Goal: Task Accomplishment & Management: Use online tool/utility

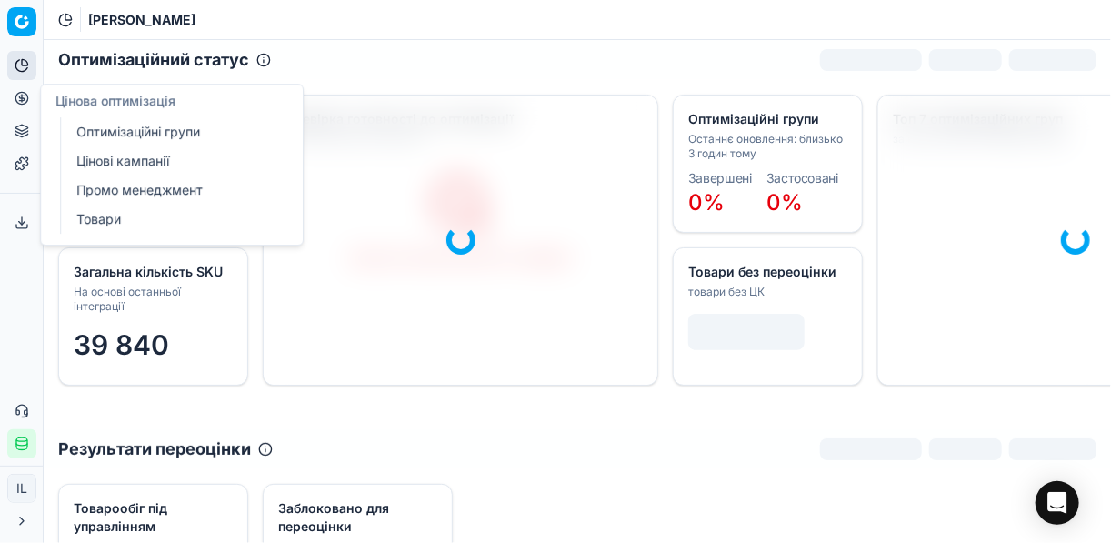
click at [110, 168] on link "Цінові кампанії" at bounding box center [175, 160] width 212 height 25
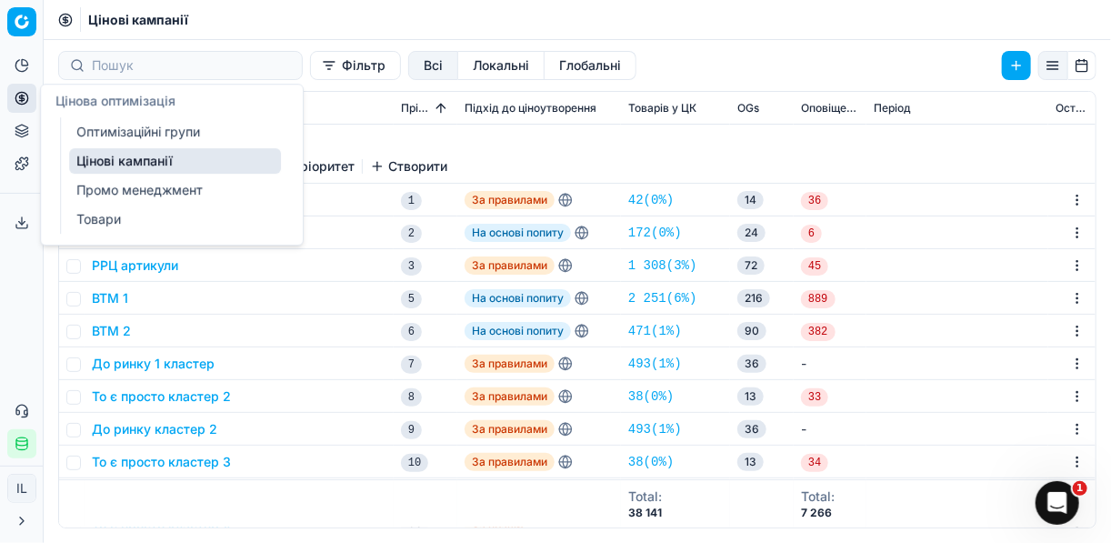
click at [116, 164] on link "Цінові кампанії" at bounding box center [175, 160] width 212 height 25
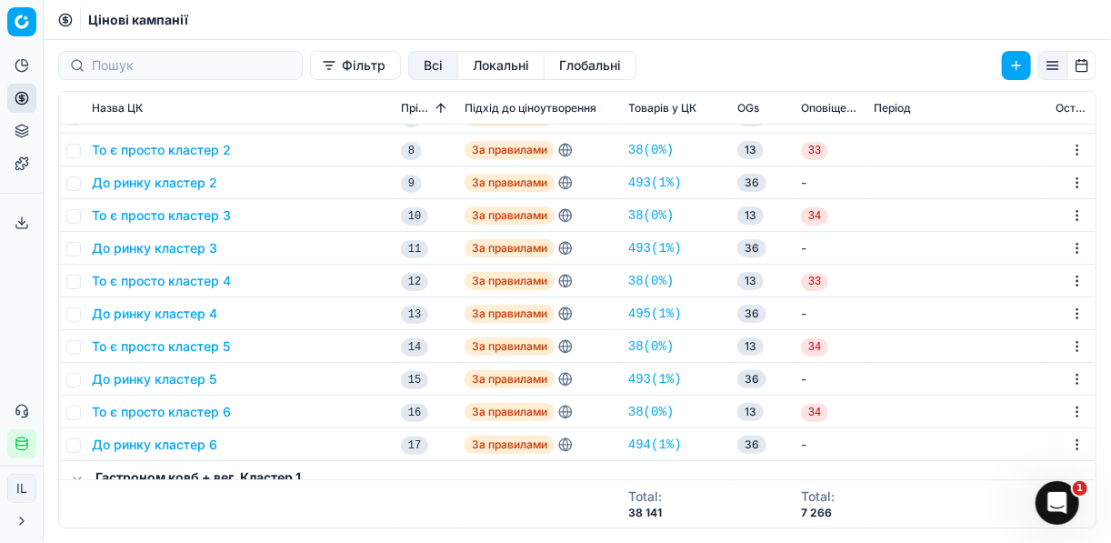
scroll to position [218, 0]
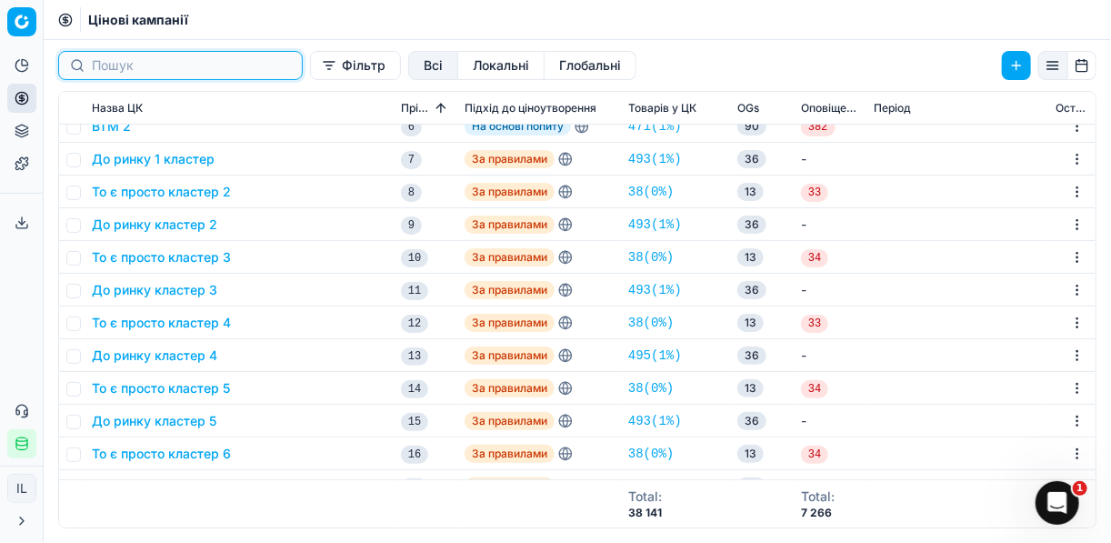
click at [170, 72] on input at bounding box center [191, 65] width 199 height 18
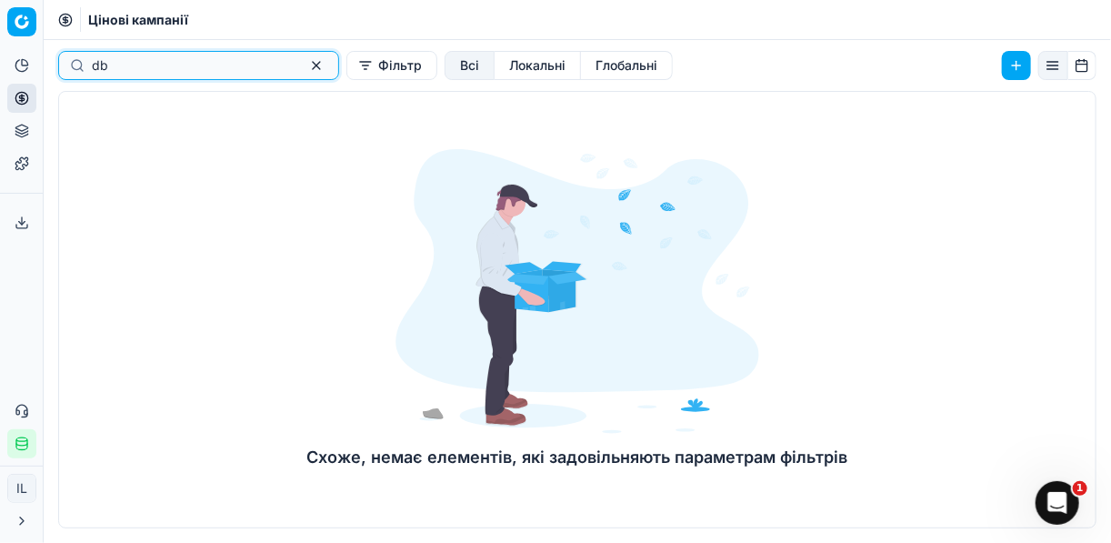
type input "d"
type input "вино"
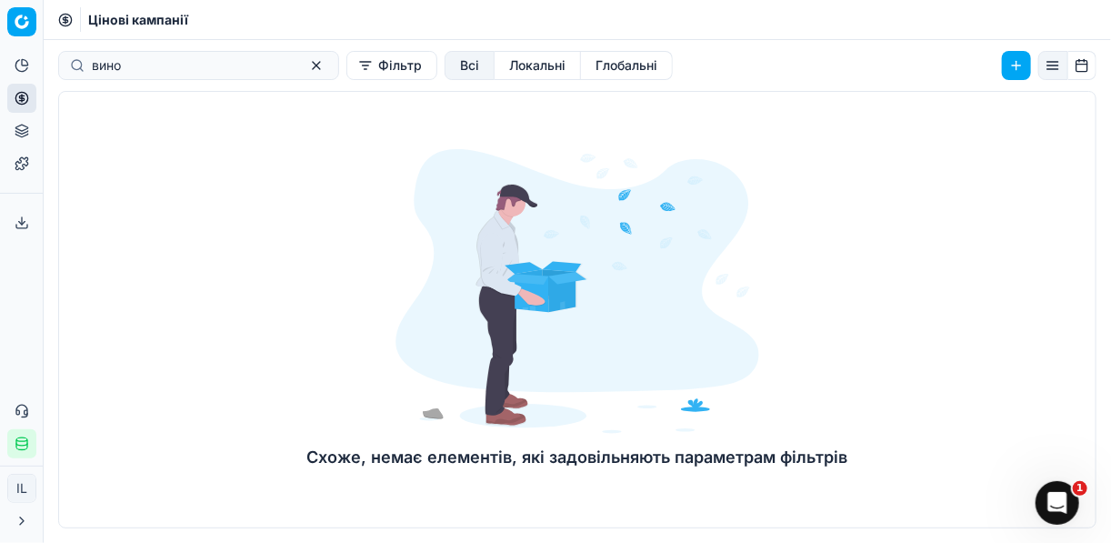
click at [346, 69] on button "Фільтр" at bounding box center [391, 65] width 91 height 29
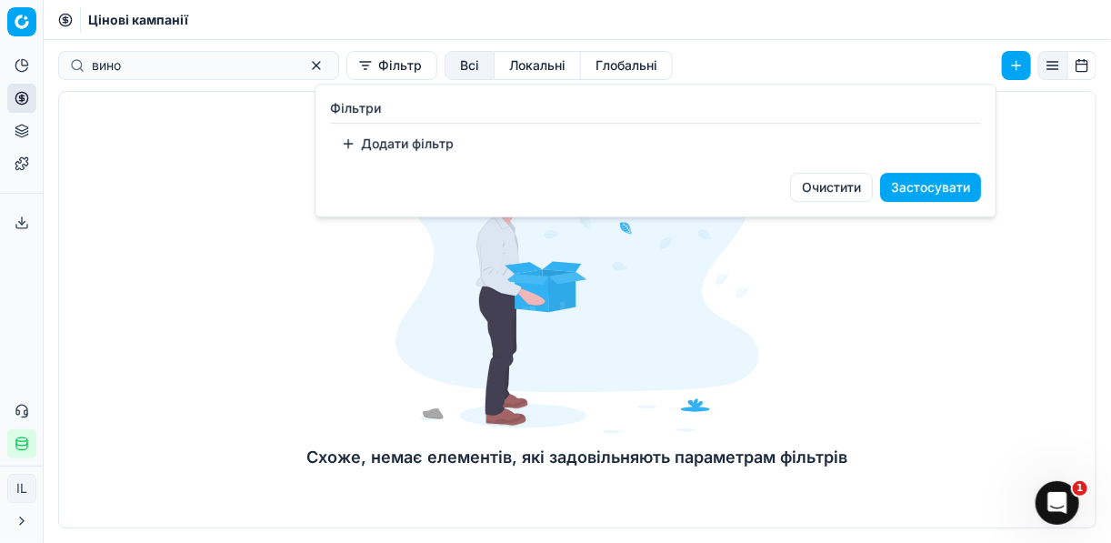
click at [346, 150] on button "Додати фільтр" at bounding box center [397, 143] width 135 height 29
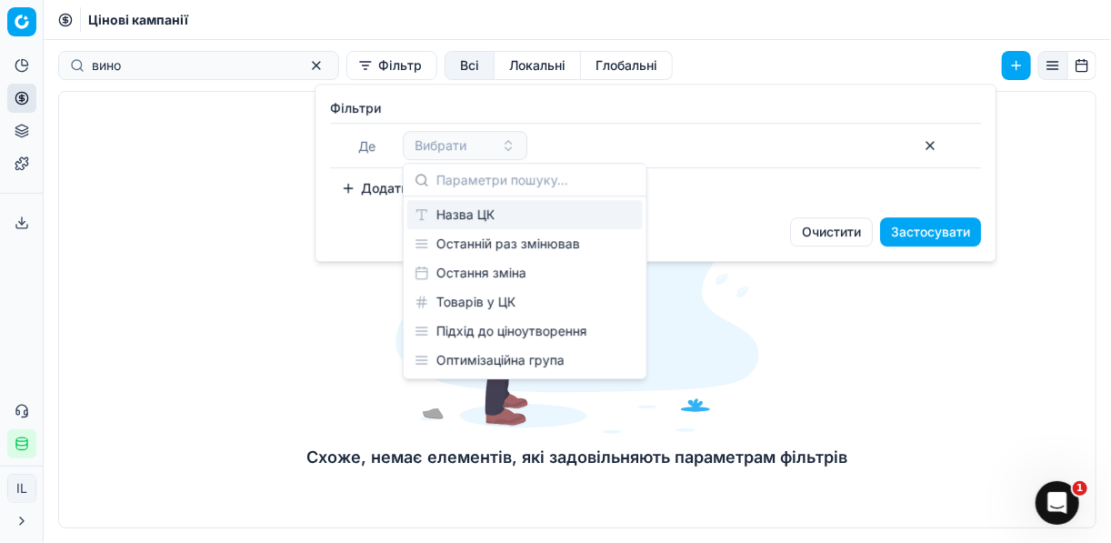
click at [658, 152] on div "Вибрати" at bounding box center [657, 145] width 509 height 29
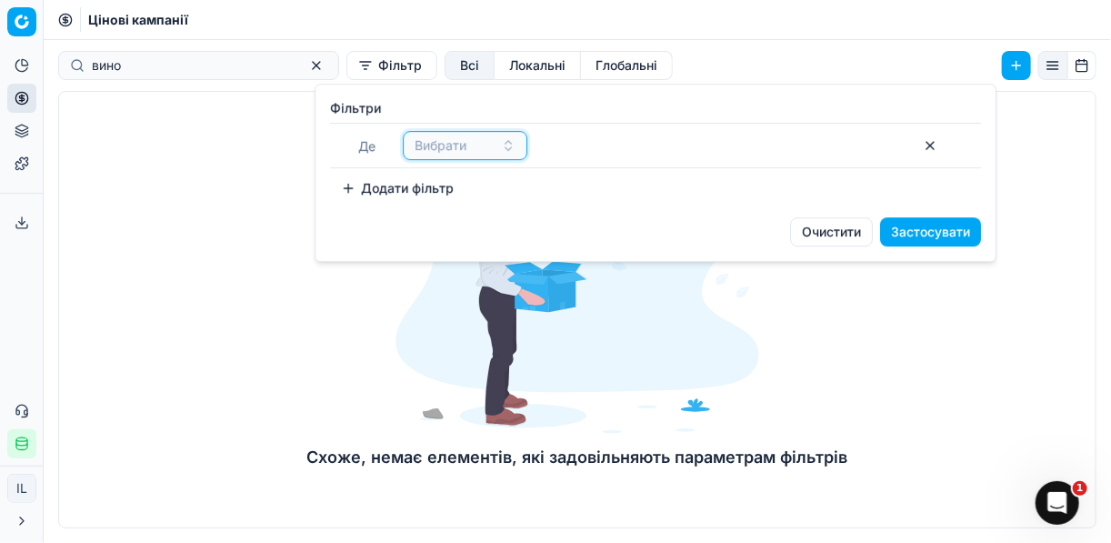
click at [505, 154] on button "Вибрати" at bounding box center [465, 145] width 125 height 29
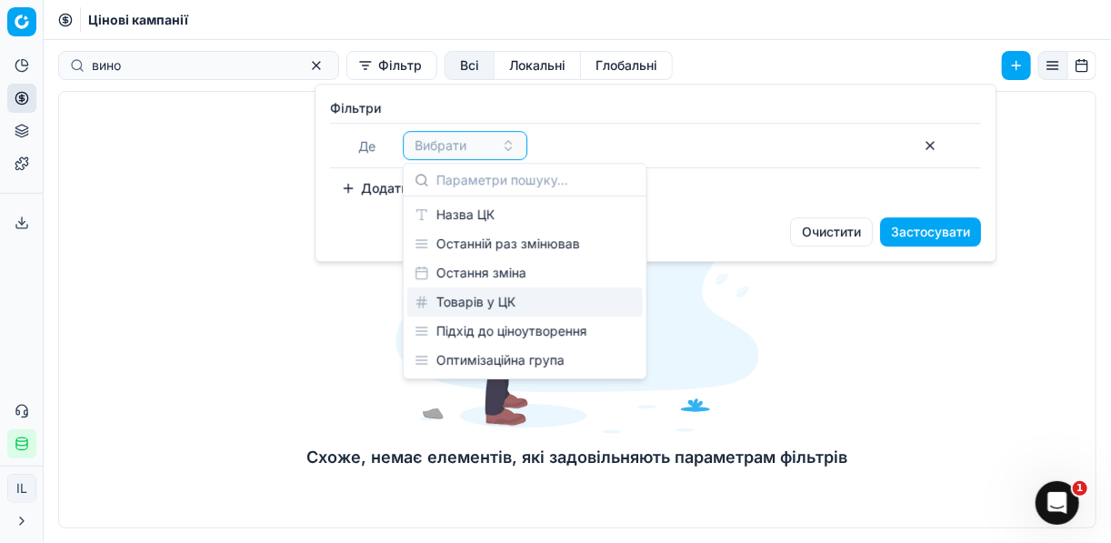
click at [452, 306] on div "Товарів у ЦК" at bounding box center [524, 301] width 235 height 29
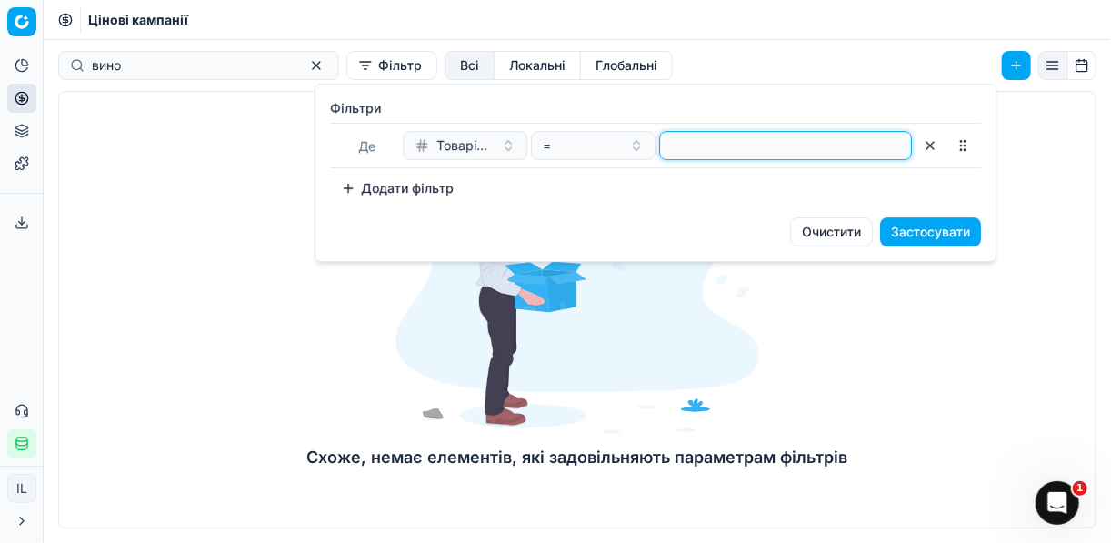
click at [751, 143] on input "number" at bounding box center [785, 145] width 236 height 27
click at [739, 135] on input "number" at bounding box center [785, 145] width 236 height 27
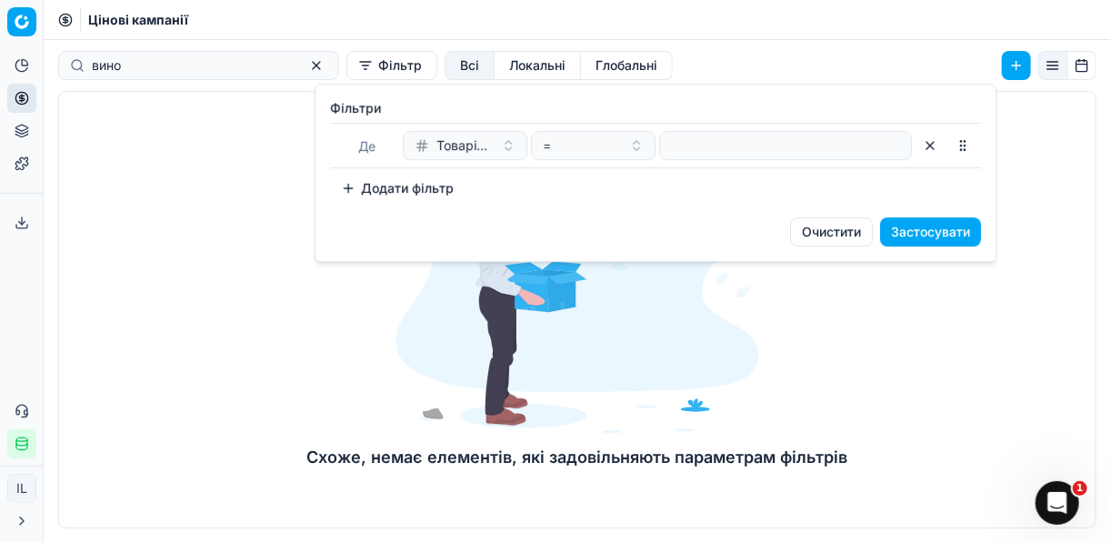
click at [923, 145] on button "button" at bounding box center [929, 145] width 29 height 29
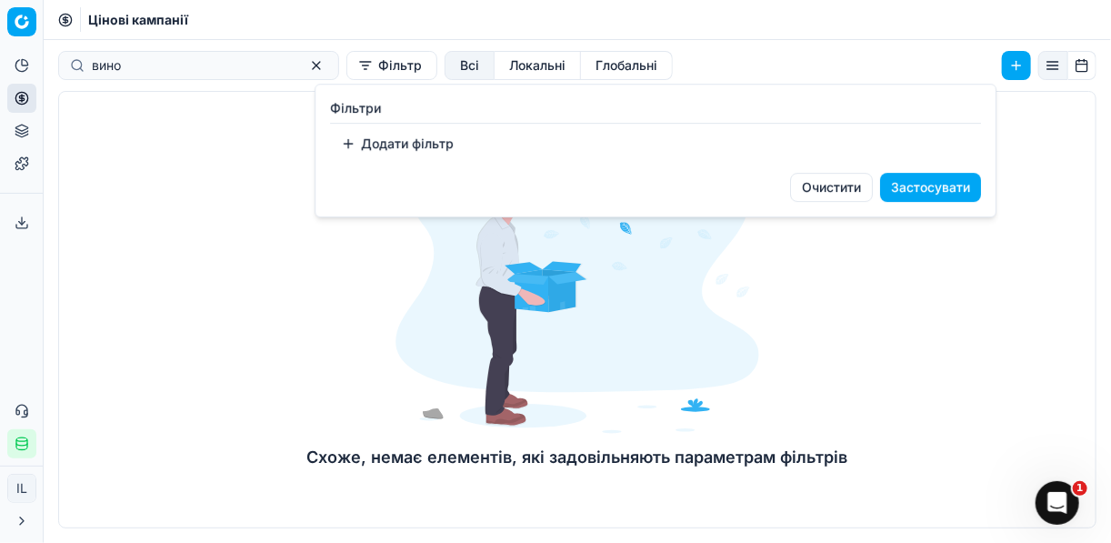
click at [19, 95] on html "Pricing platform Аналітика Цінова оптимізація Асортимент продукції Шаблони Серв…" at bounding box center [555, 271] width 1111 height 543
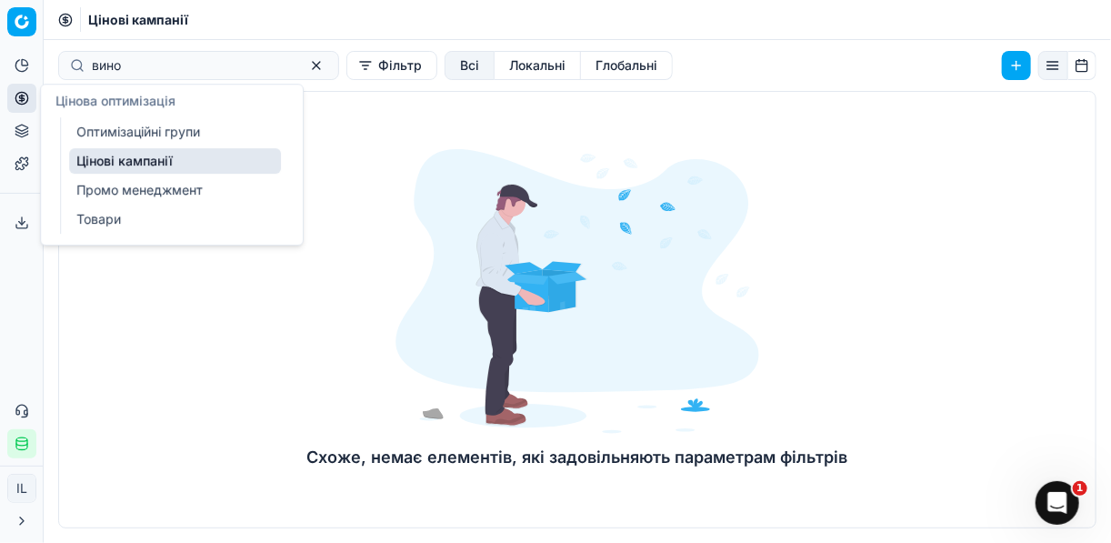
click at [112, 157] on link "Цінові кампанії" at bounding box center [175, 160] width 212 height 25
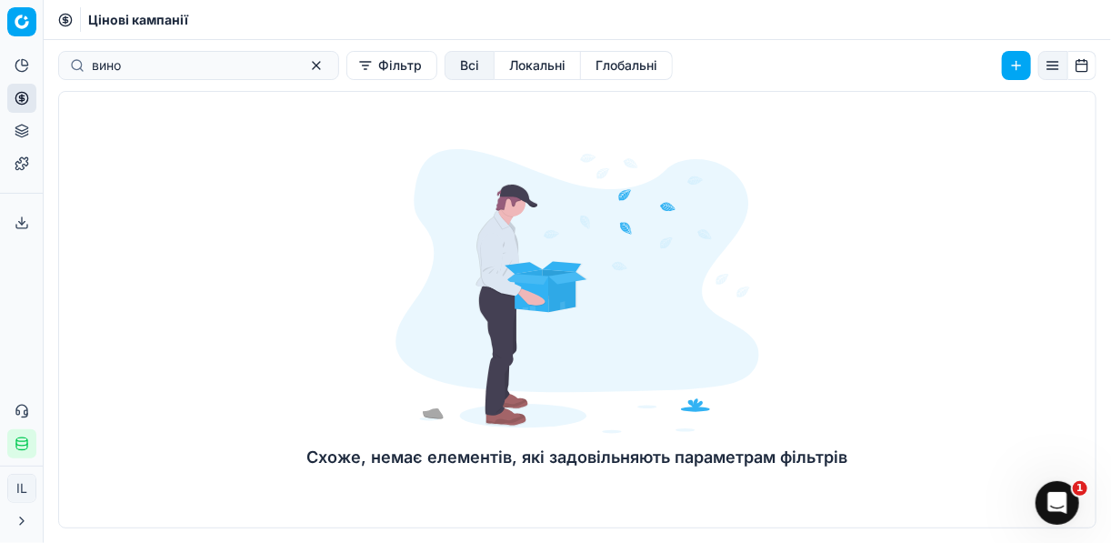
click at [346, 70] on button "Фільтр" at bounding box center [391, 65] width 91 height 29
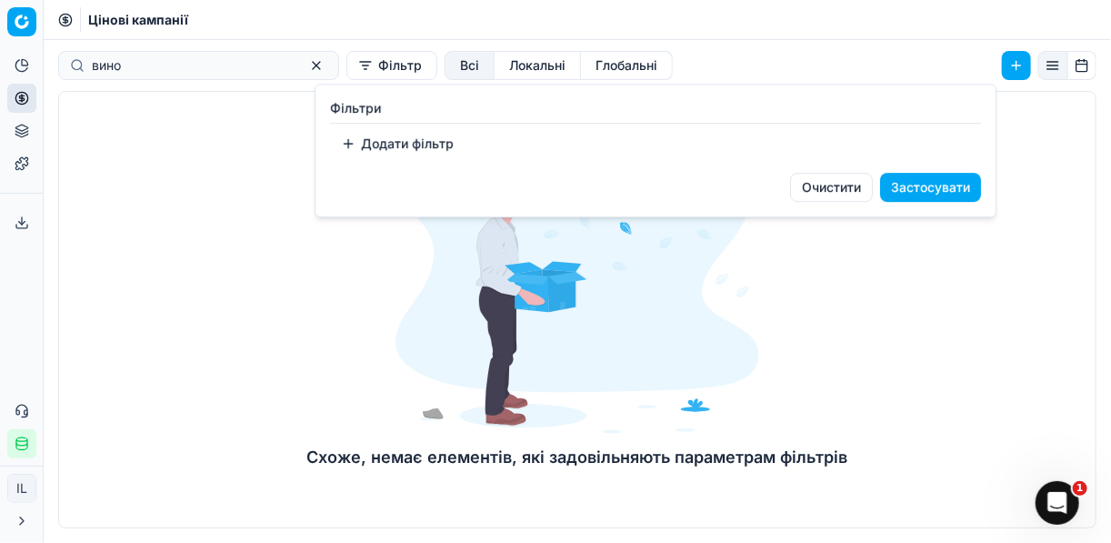
click at [352, 139] on button "Додати фільтр" at bounding box center [397, 143] width 135 height 29
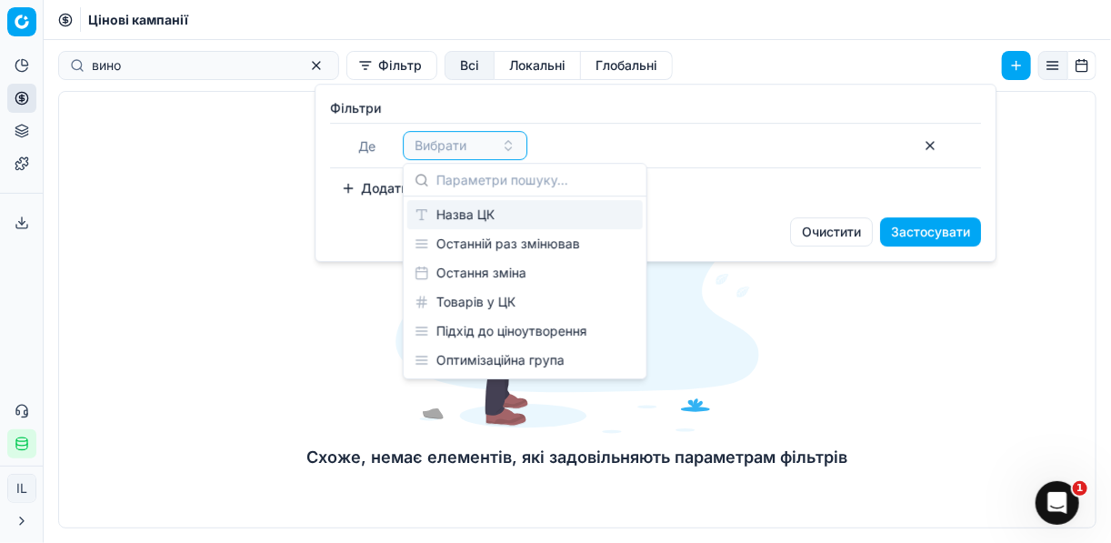
click at [457, 211] on div "Назва ЦК" at bounding box center [524, 214] width 235 height 29
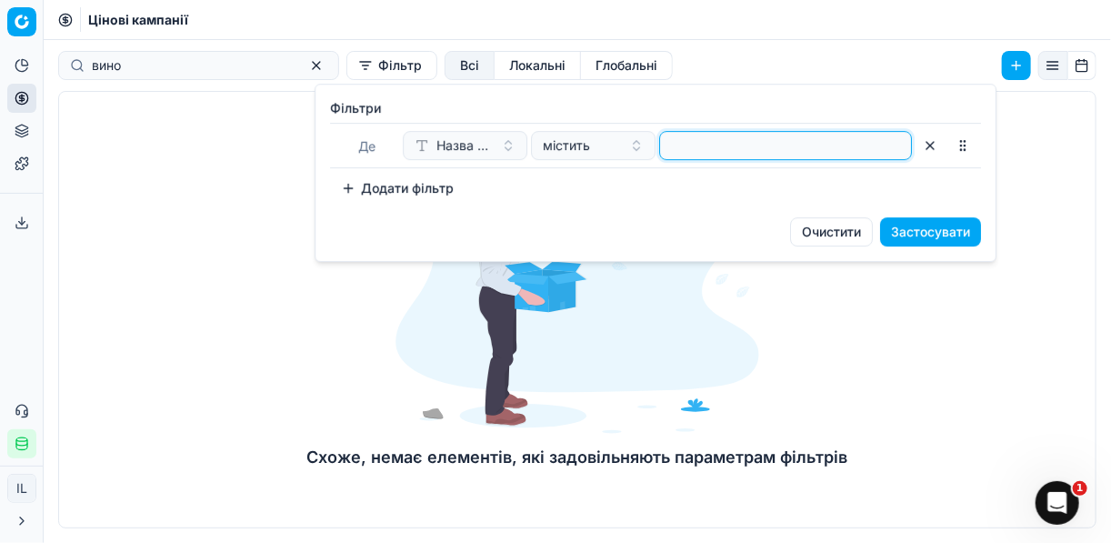
click at [692, 147] on input at bounding box center [785, 145] width 236 height 27
type input "вин"
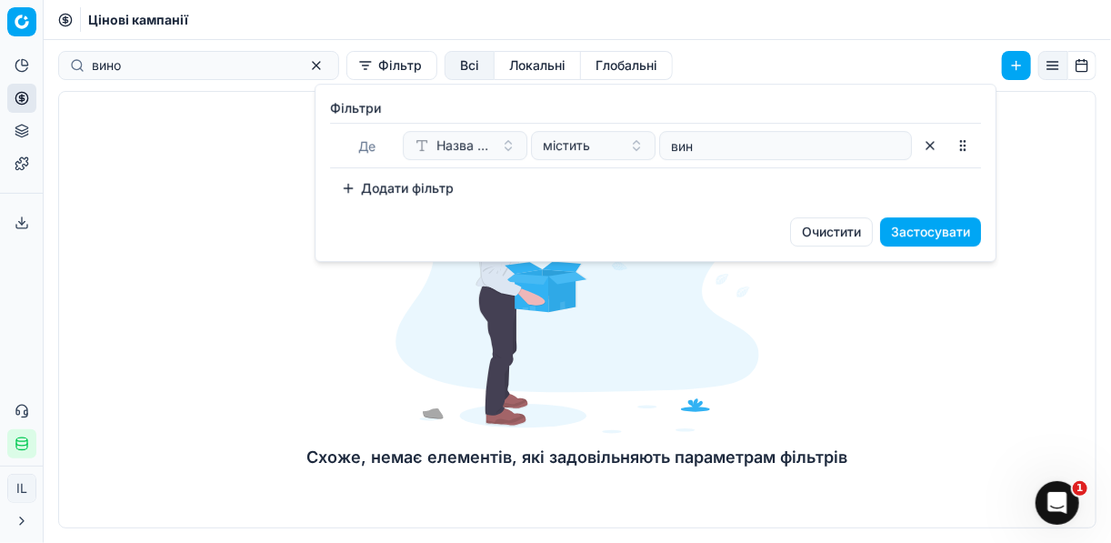
click at [935, 235] on button "Застосувати" at bounding box center [930, 231] width 101 height 29
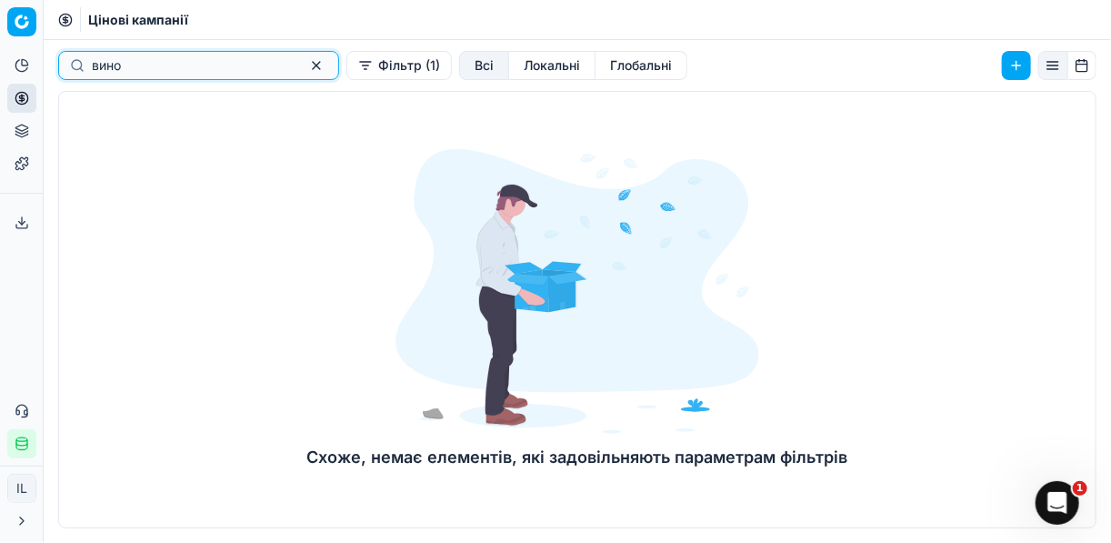
click at [305, 66] on button "button" at bounding box center [316, 66] width 22 height 22
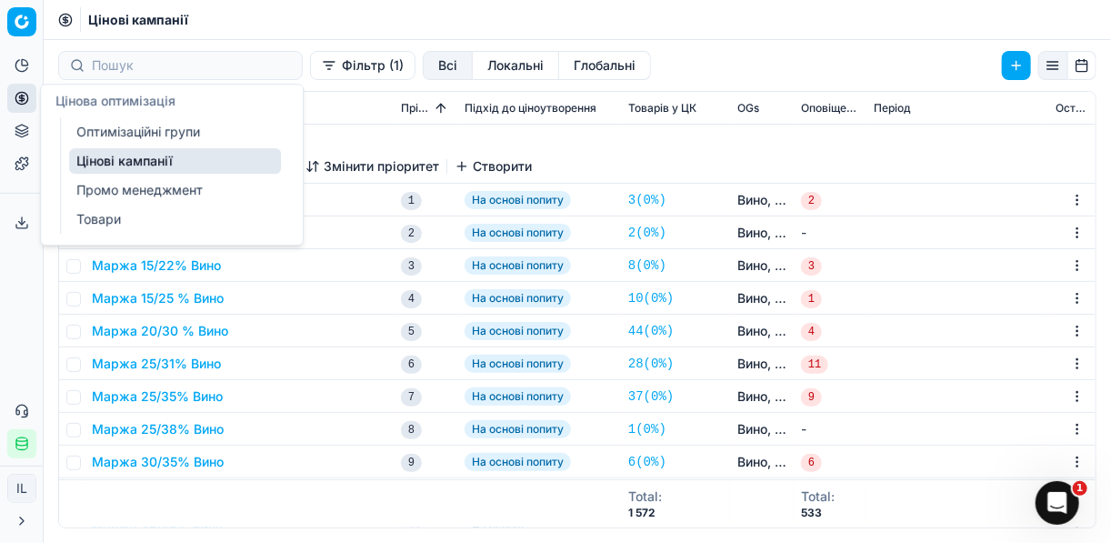
click at [92, 155] on link "Цінові кампанії" at bounding box center [175, 160] width 212 height 25
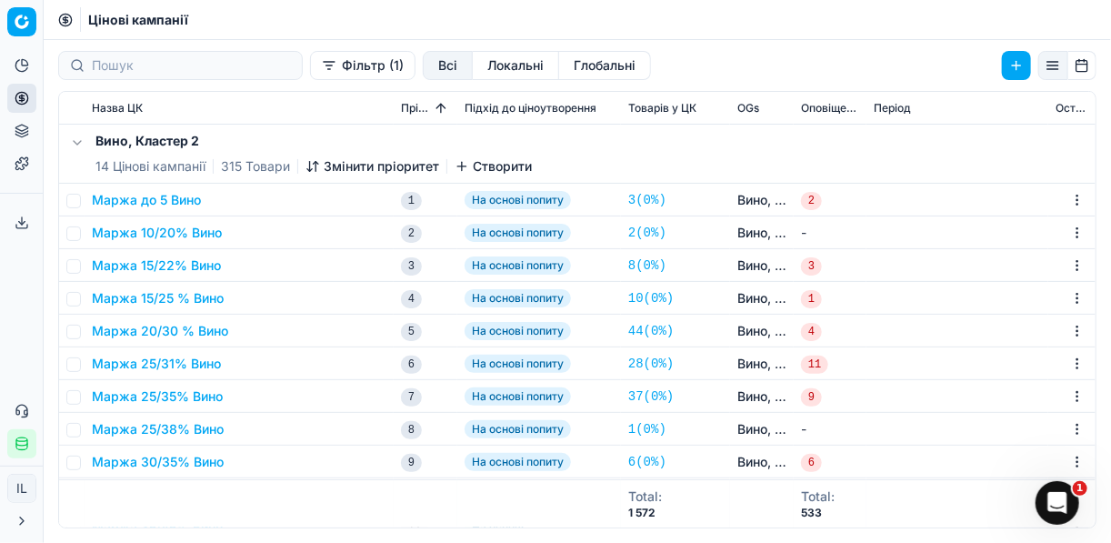
click at [310, 68] on button "Фільтр (1)" at bounding box center [362, 65] width 105 height 29
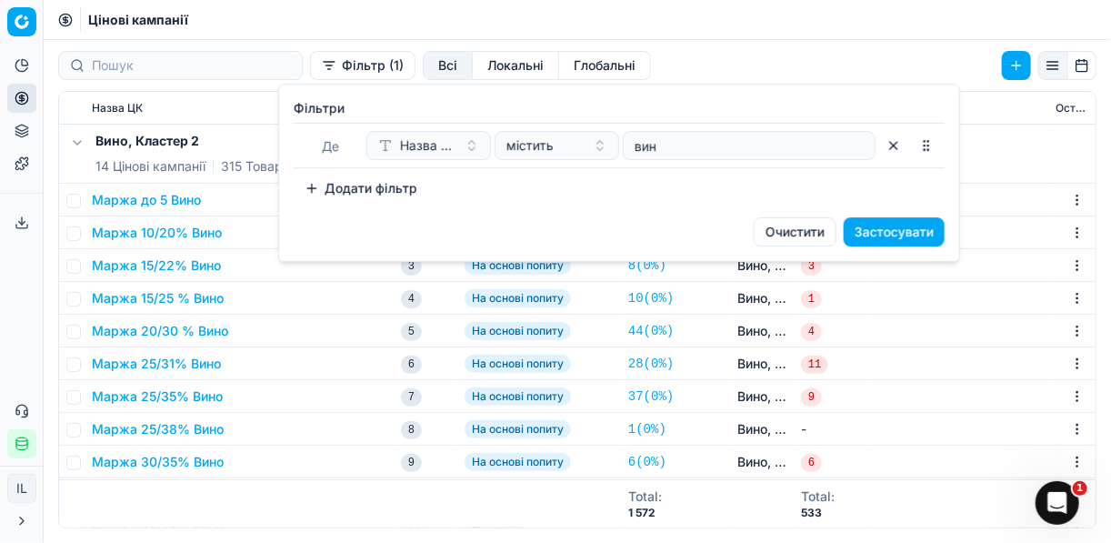
click at [317, 183] on button "Додати фільтр" at bounding box center [361, 188] width 135 height 29
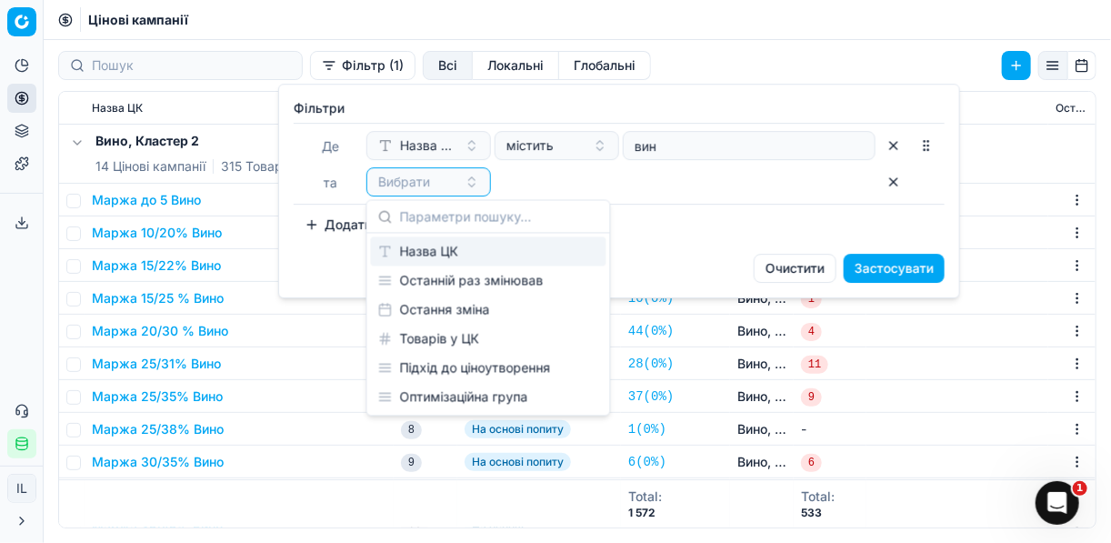
click at [435, 247] on div "Назва ЦК" at bounding box center [488, 251] width 235 height 29
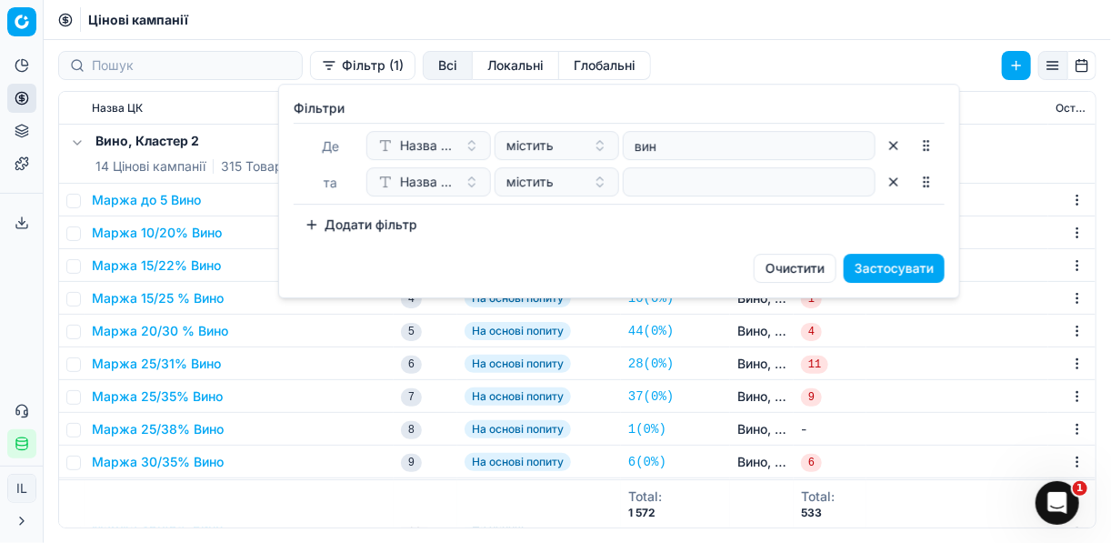
click at [893, 147] on button "button" at bounding box center [893, 145] width 29 height 29
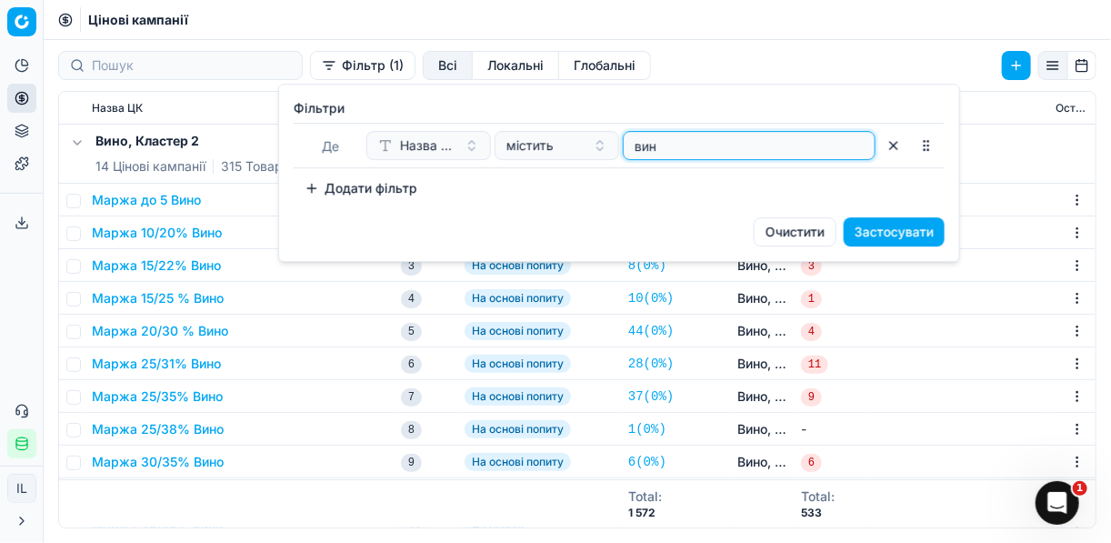
click at [696, 148] on input "вин" at bounding box center [749, 145] width 236 height 27
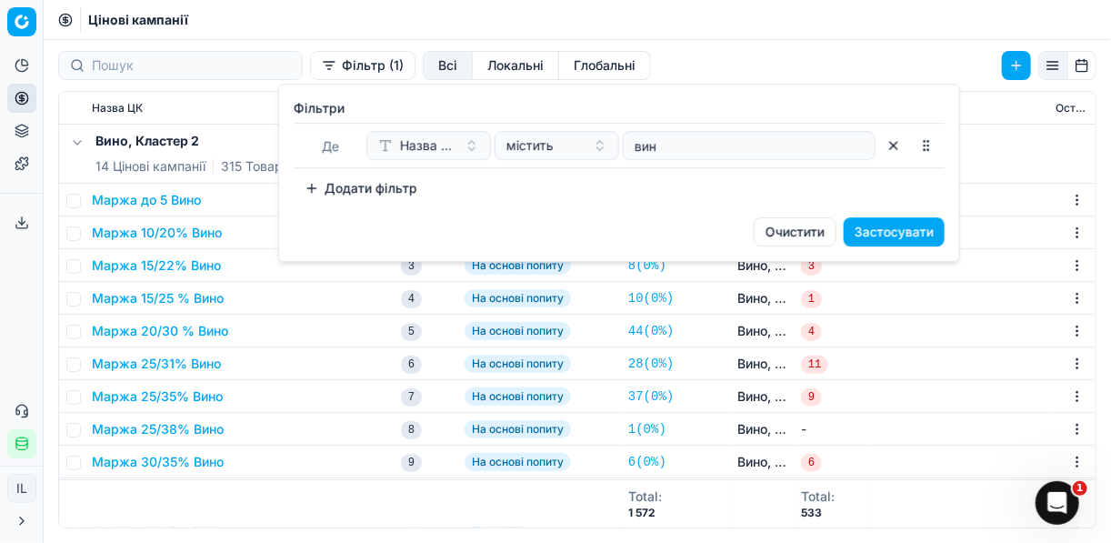
click at [896, 150] on button "button" at bounding box center [893, 145] width 29 height 29
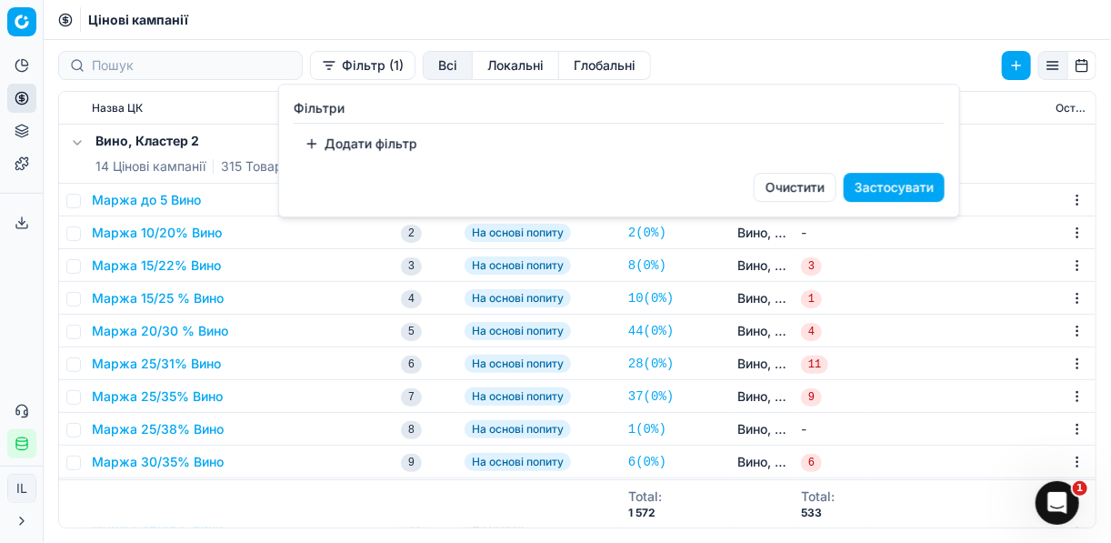
click at [311, 139] on button "Додати фільтр" at bounding box center [361, 143] width 135 height 29
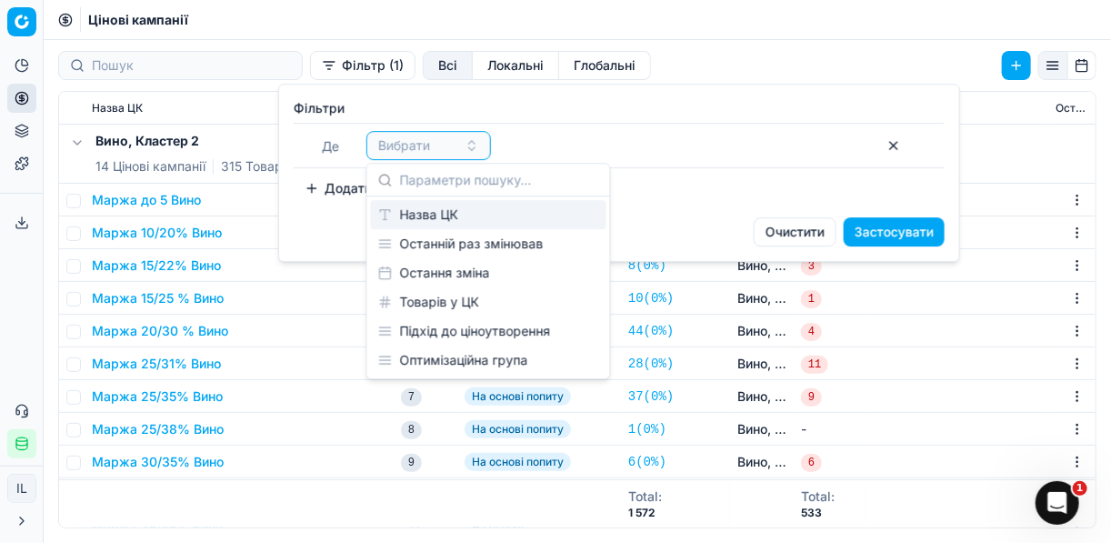
click at [417, 220] on div "Назва ЦК" at bounding box center [488, 214] width 235 height 29
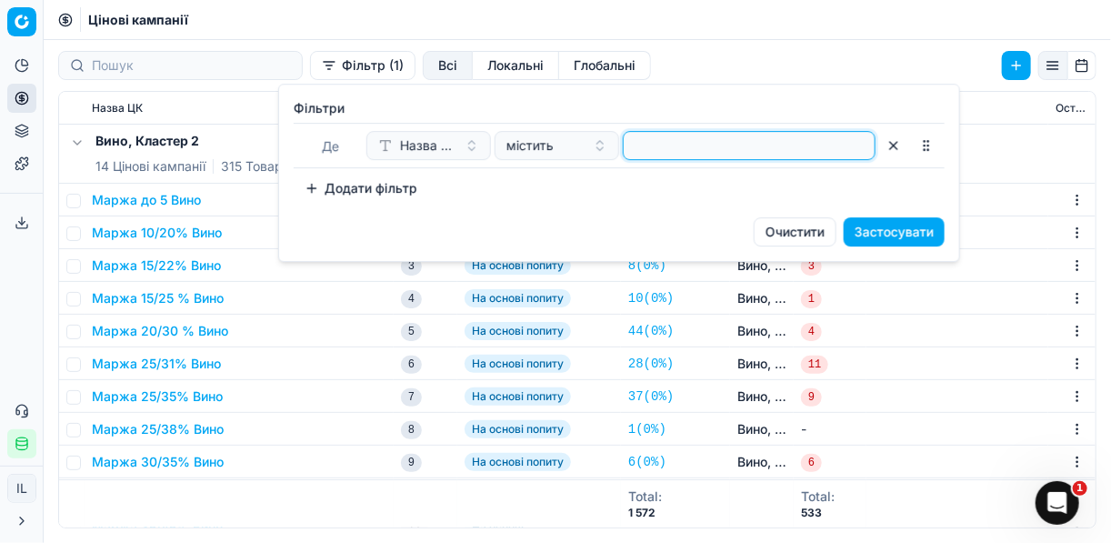
click at [661, 145] on input at bounding box center [749, 145] width 236 height 27
type input "вин"
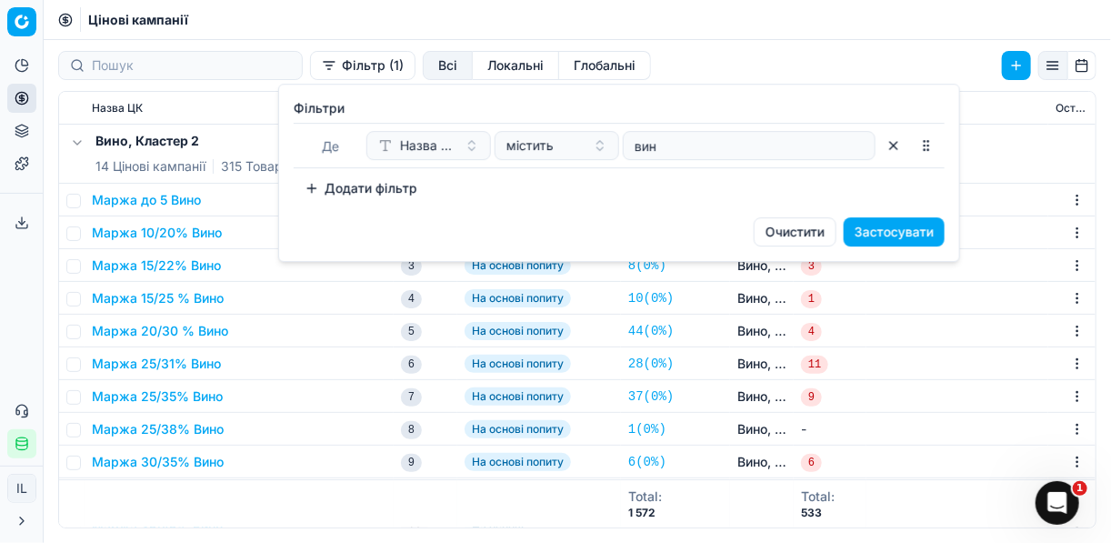
click at [872, 232] on button "Застосувати" at bounding box center [893, 231] width 101 height 29
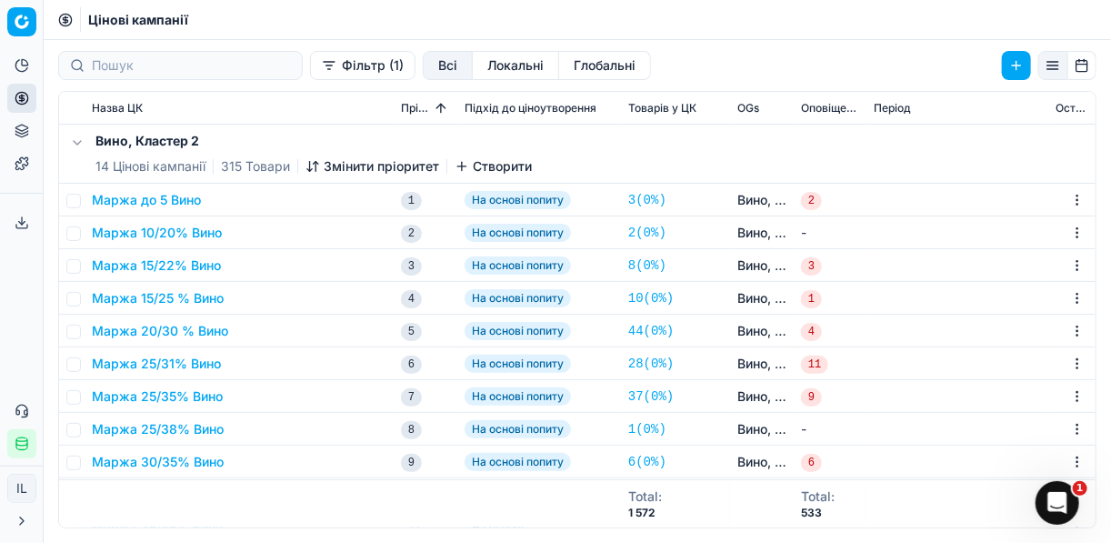
click at [197, 231] on button "Маржа 10/20% Вино" at bounding box center [157, 233] width 130 height 18
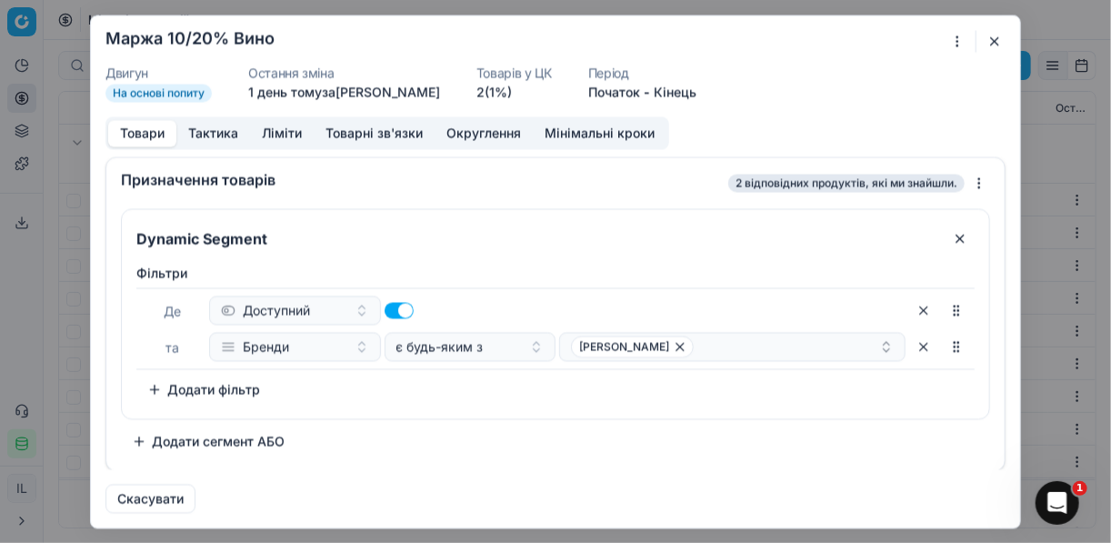
click at [491, 133] on button "Округлення" at bounding box center [483, 133] width 98 height 26
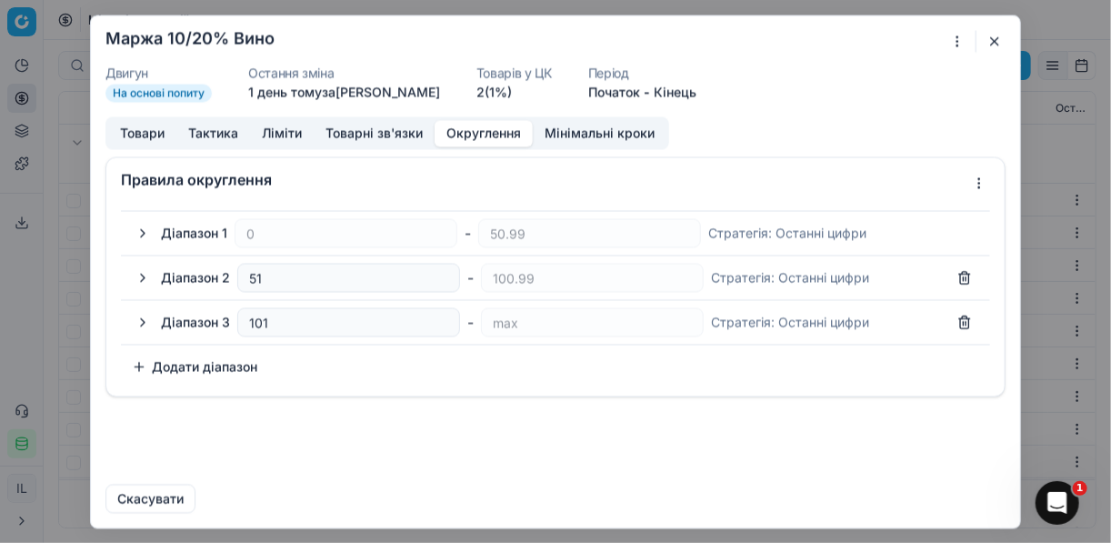
click at [145, 227] on button "button" at bounding box center [143, 233] width 22 height 22
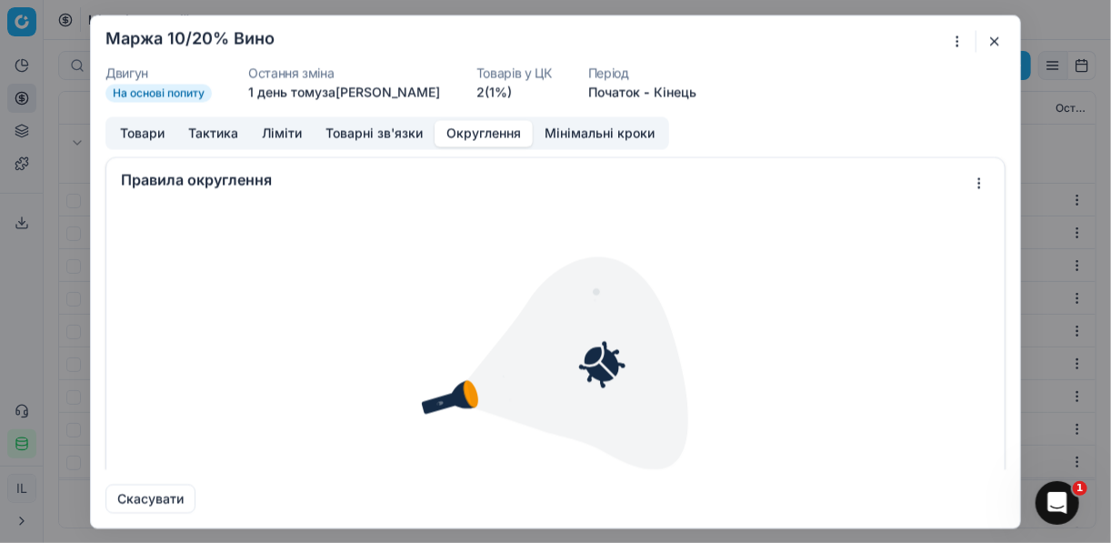
click at [454, 134] on button "Округлення" at bounding box center [483, 133] width 98 height 26
click at [368, 130] on button "Товарні зв'язки" at bounding box center [374, 133] width 121 height 26
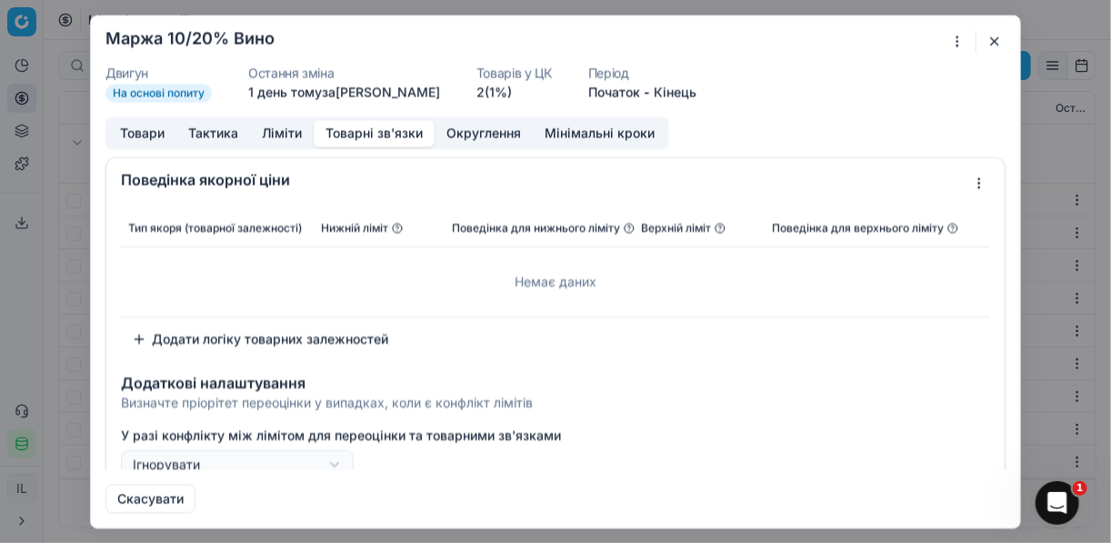
scroll to position [73, 0]
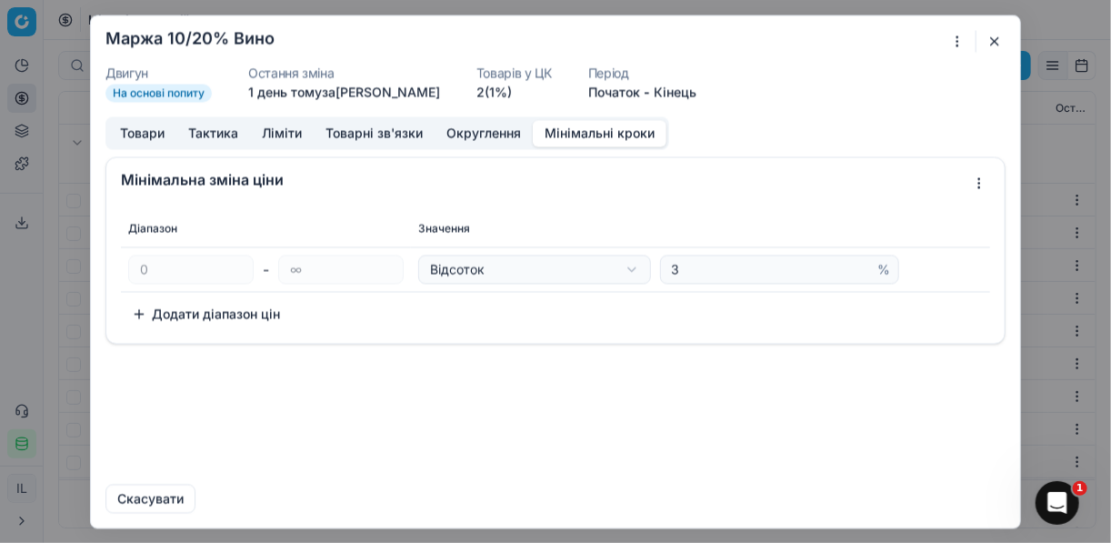
click at [602, 131] on button "Мінімальні кроки" at bounding box center [600, 133] width 134 height 26
click at [996, 37] on button "button" at bounding box center [994, 41] width 22 height 22
